Goal: Task Accomplishment & Management: Manage account settings

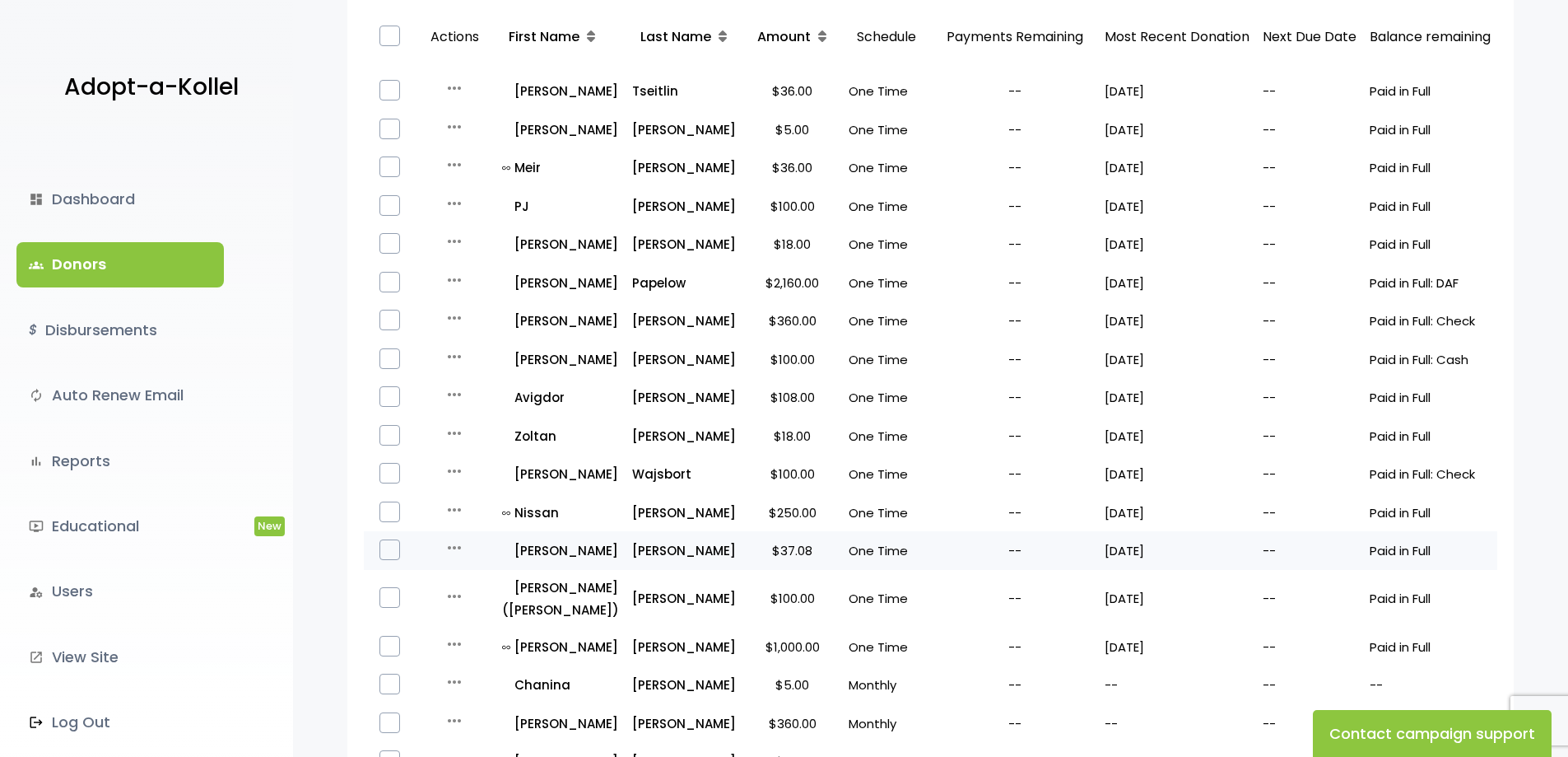
scroll to position [279, 0]
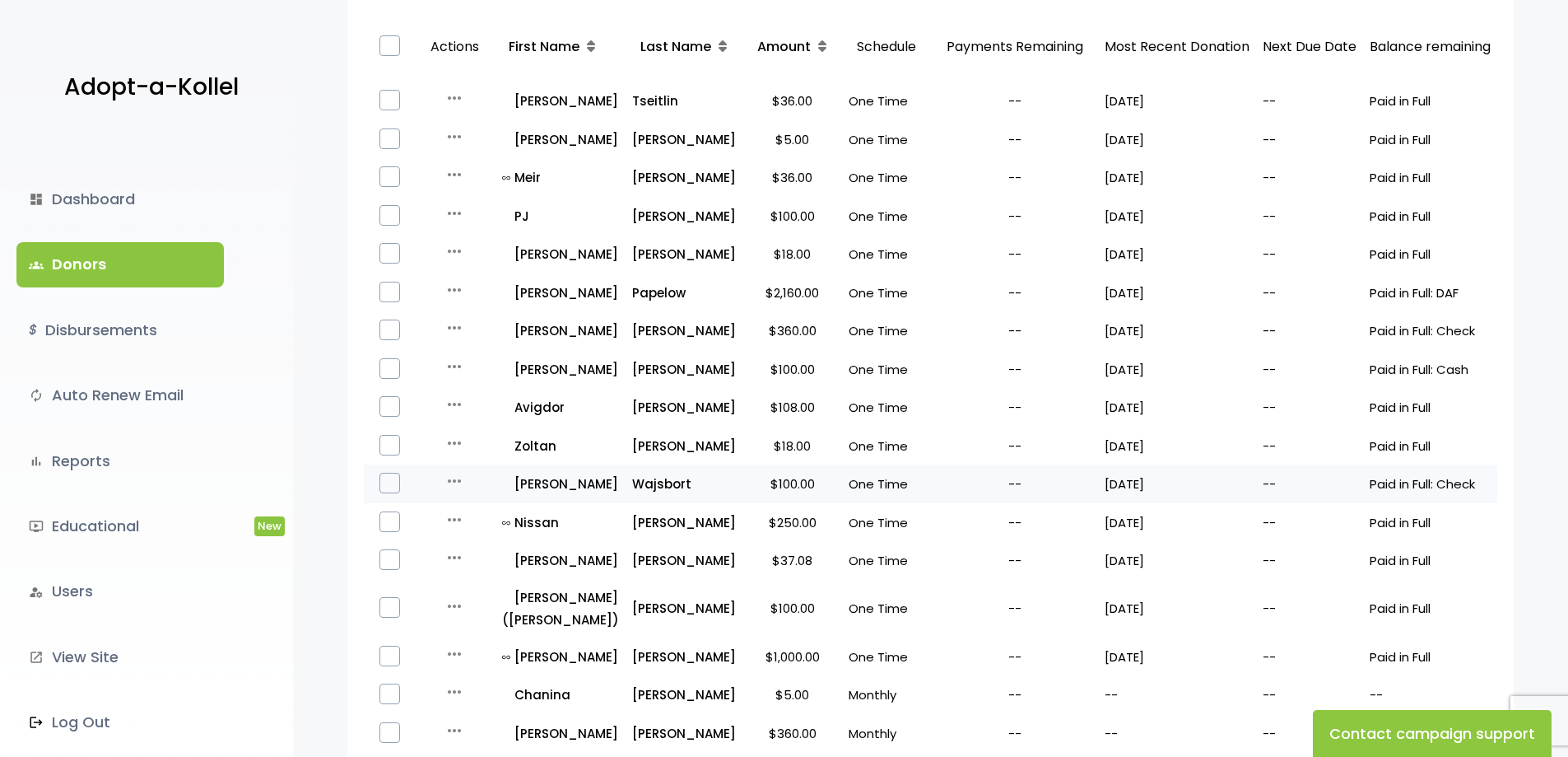
click at [460, 491] on icon "more_horiz" at bounding box center [453, 480] width 20 height 20
click at [486, 572] on button "Quick Renew" at bounding box center [484, 554] width 139 height 39
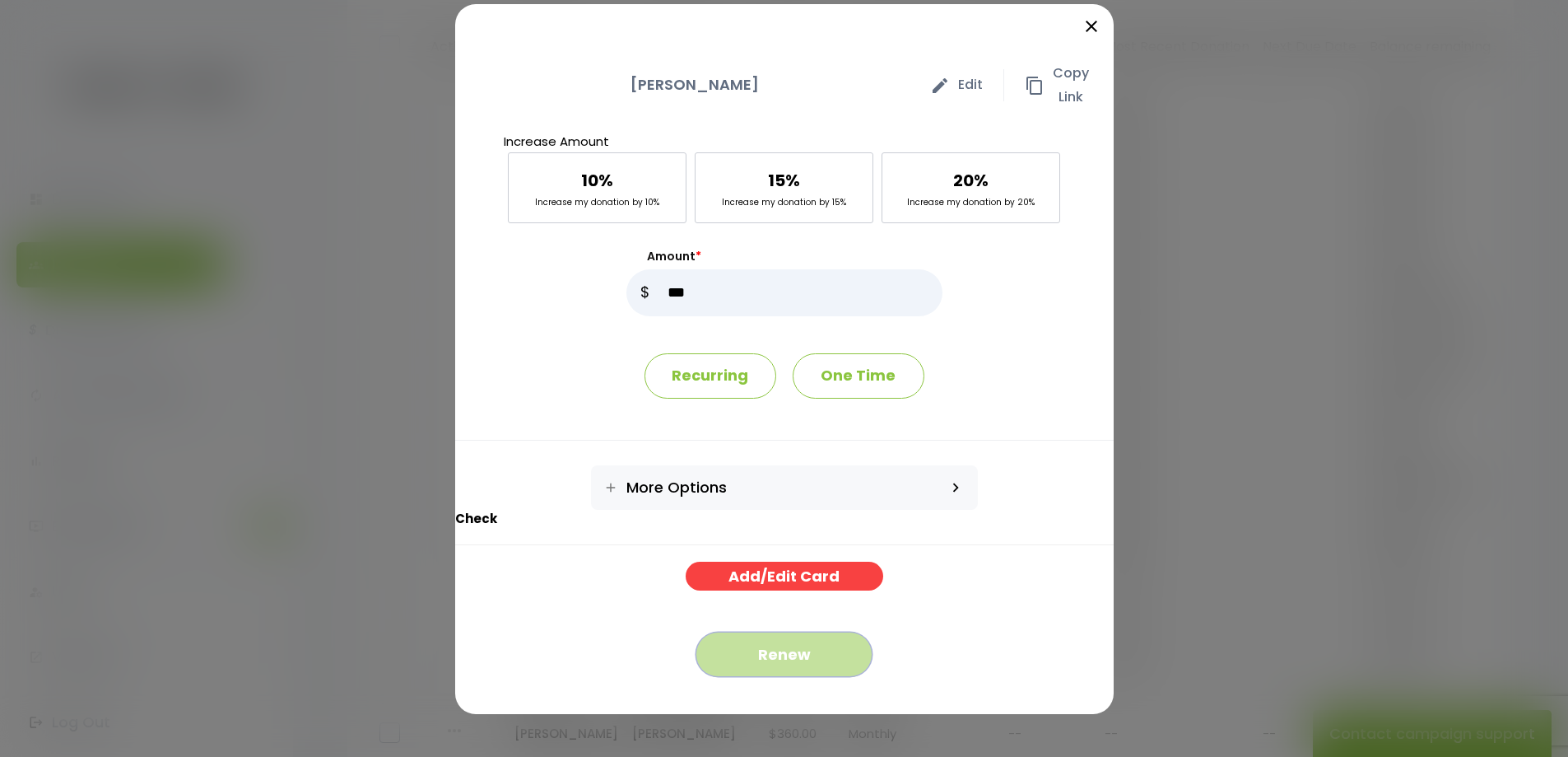
click at [791, 652] on button "Renew" at bounding box center [784, 654] width 177 height 46
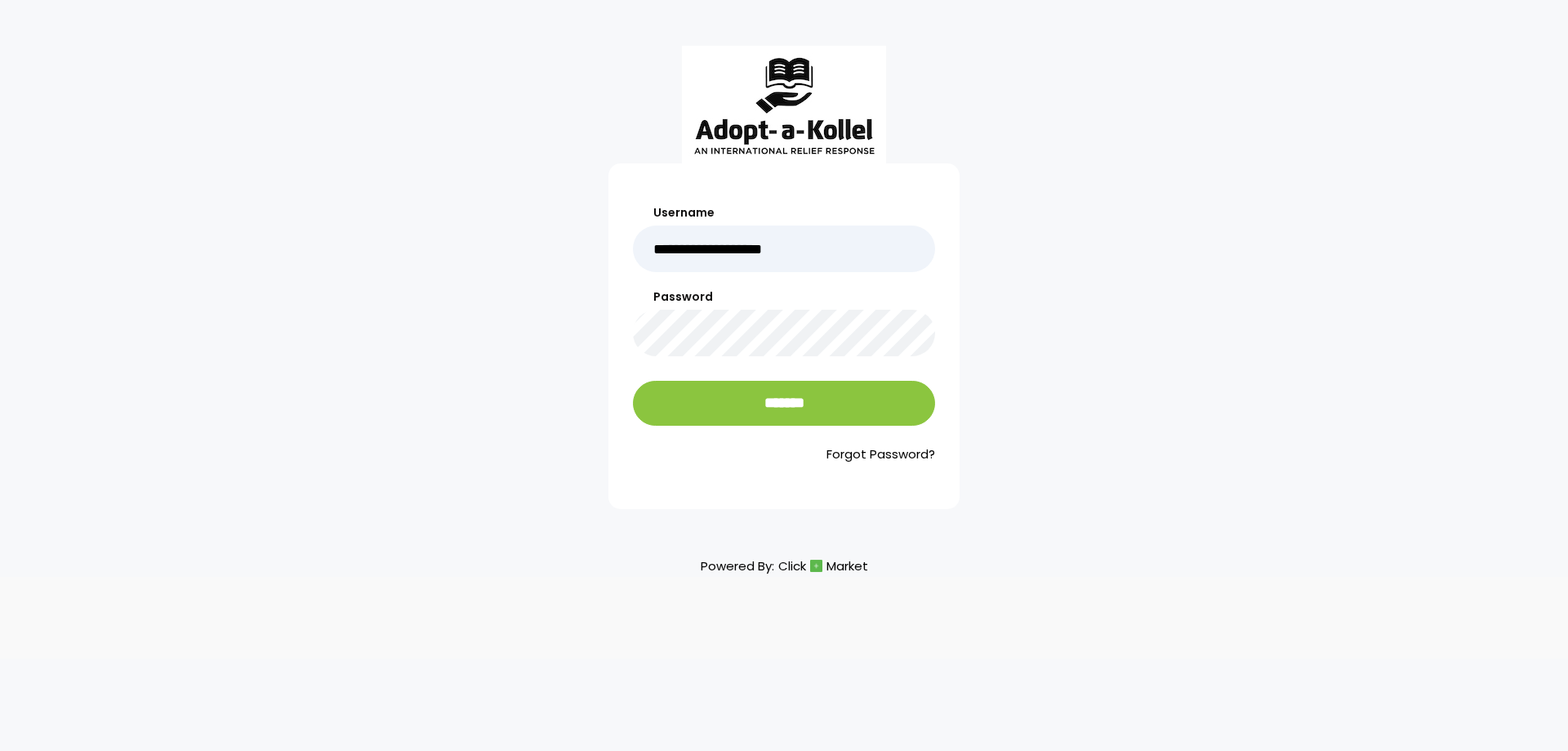
type input "**********"
click at [633, 381] on input "*******" at bounding box center [783, 403] width 302 height 45
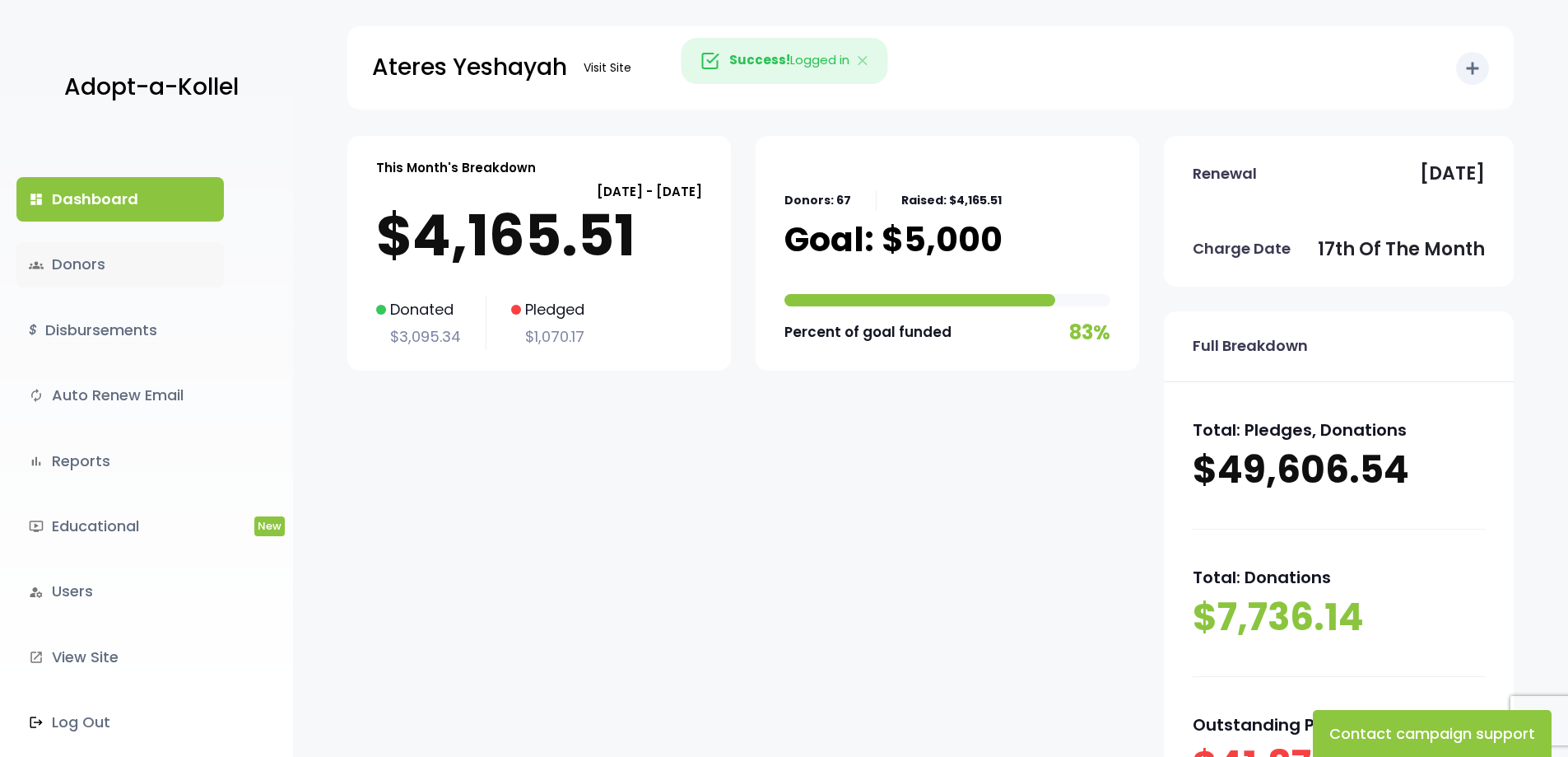
click at [95, 266] on link "groups Donors" at bounding box center [120, 264] width 208 height 45
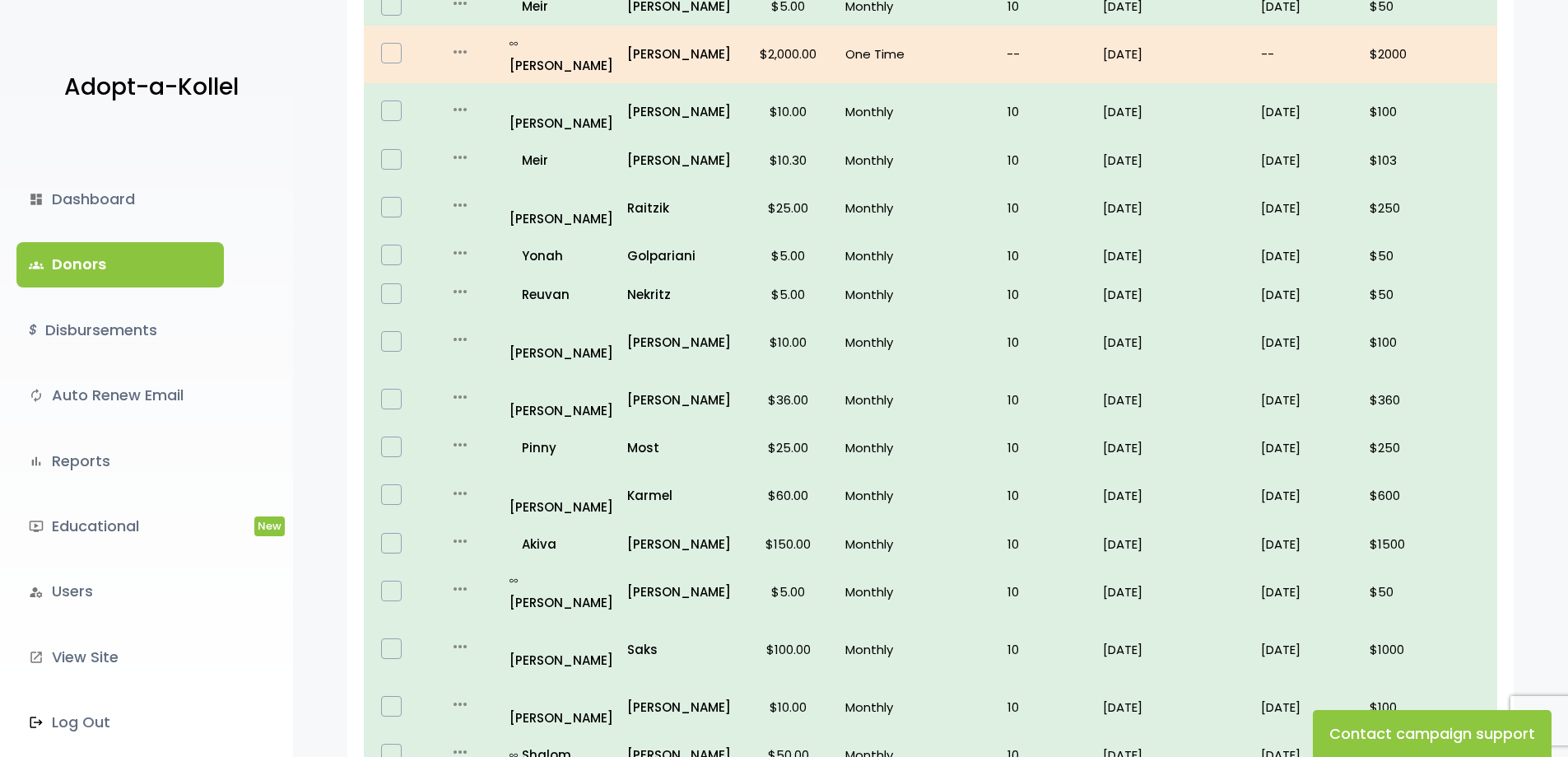
scroll to position [934, 0]
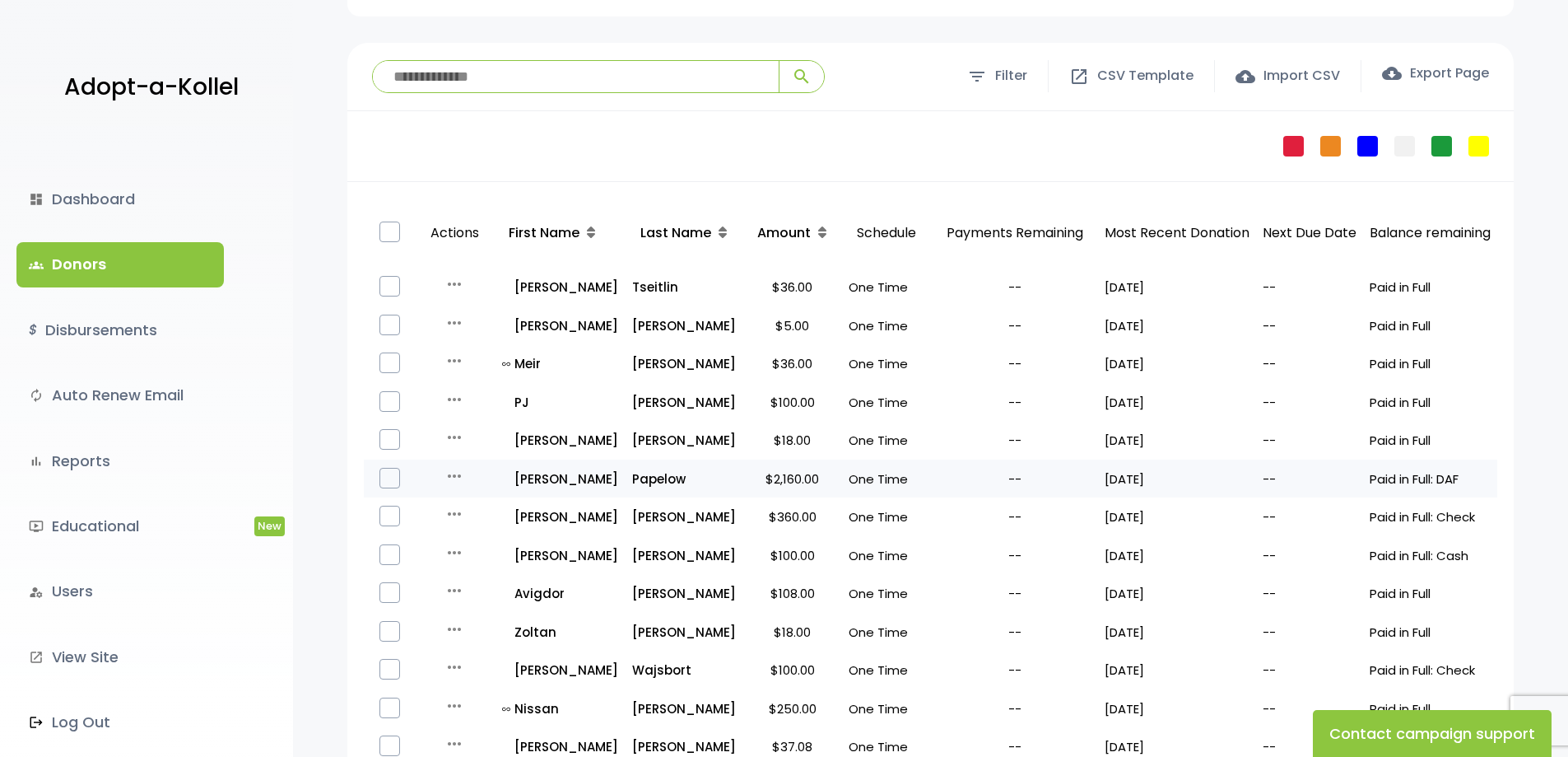
scroll to position [165, 0]
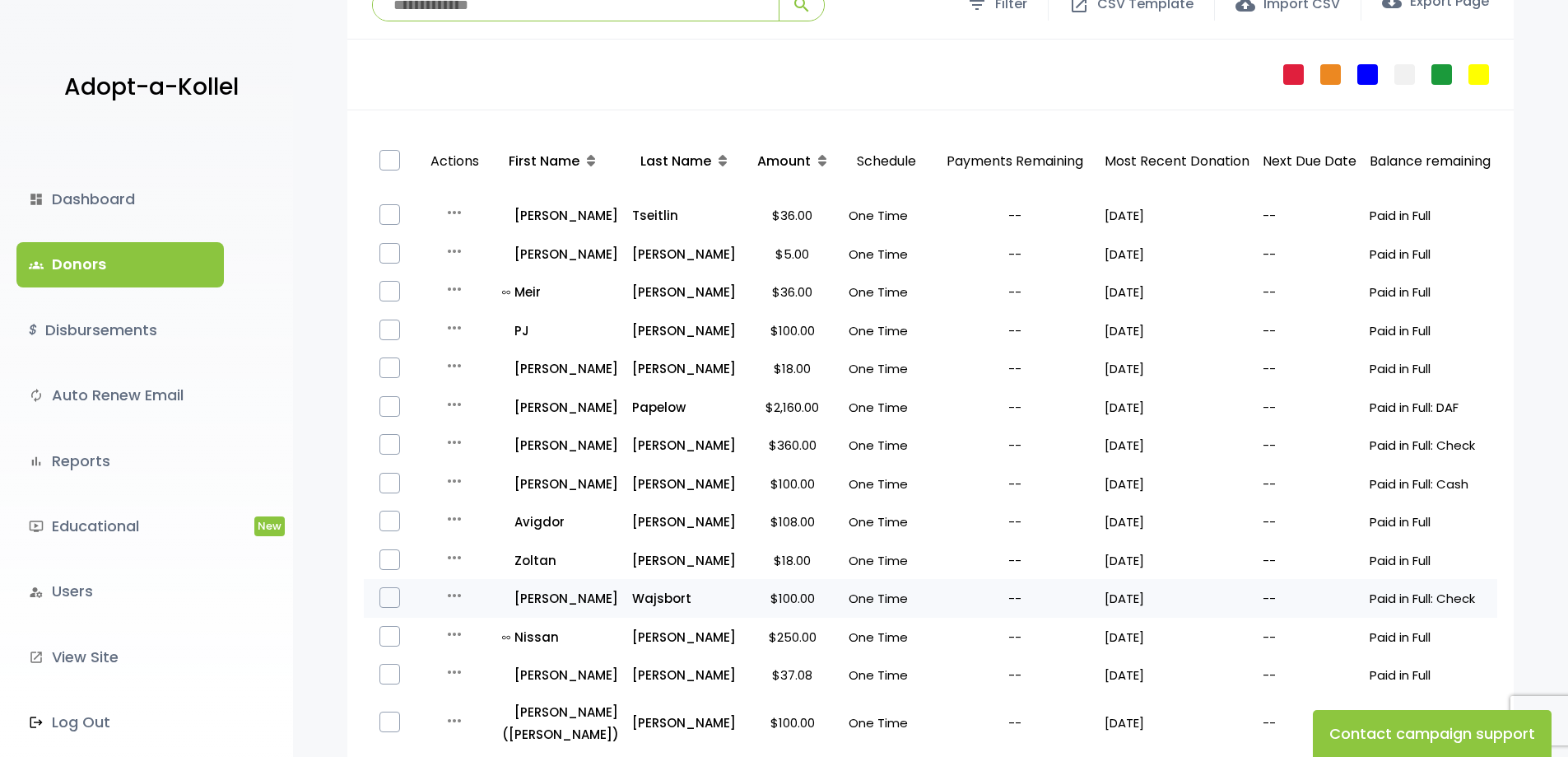
click at [454, 605] on icon "more_horiz" at bounding box center [453, 595] width 20 height 20
click at [481, 688] on button "Quick Renew" at bounding box center [484, 669] width 139 height 39
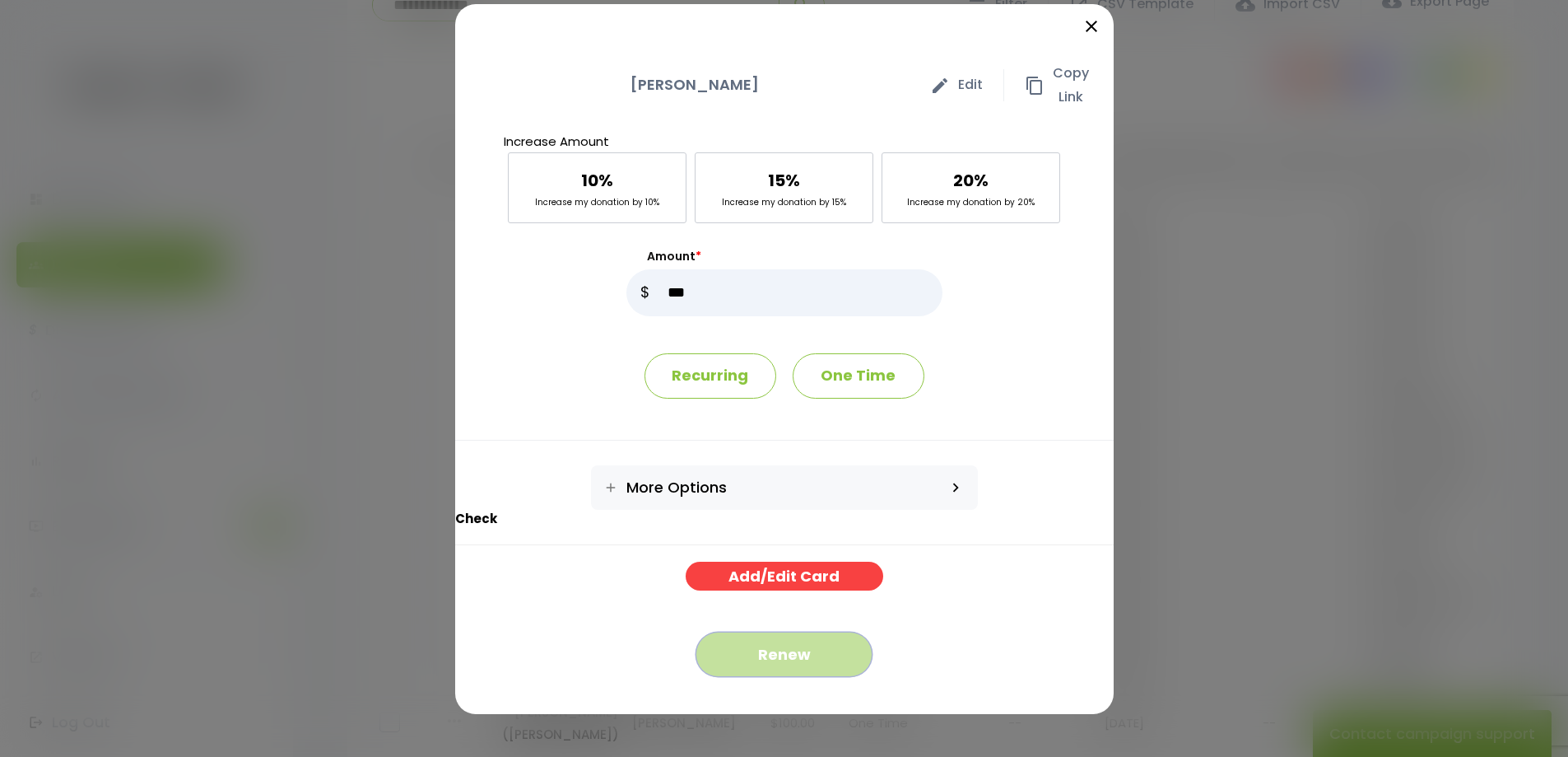
click at [788, 657] on button "Renew" at bounding box center [784, 654] width 177 height 46
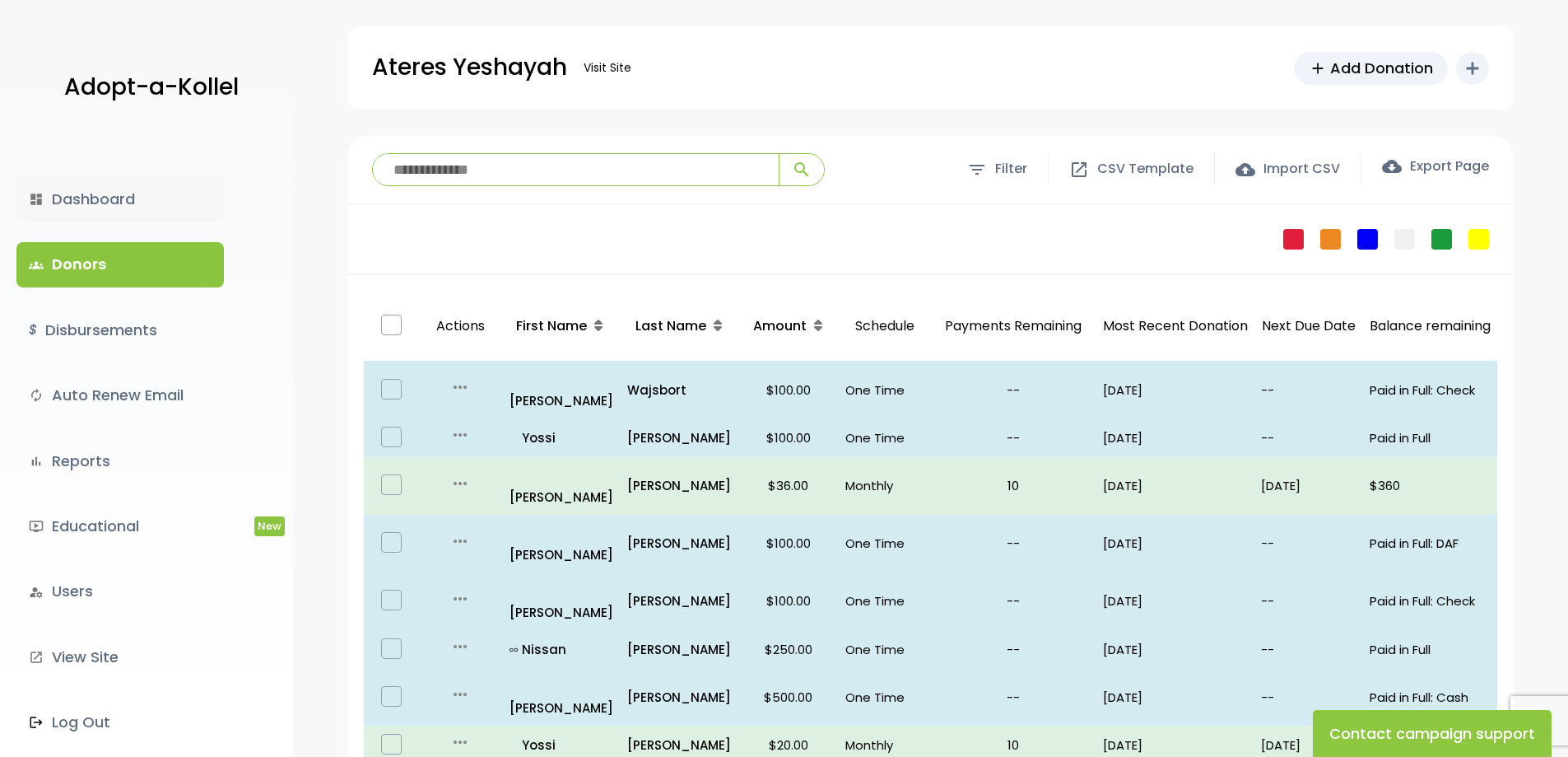
click at [136, 198] on link "dashboard Dashboard" at bounding box center [120, 199] width 208 height 45
